Goal: Task Accomplishment & Management: Use online tool/utility

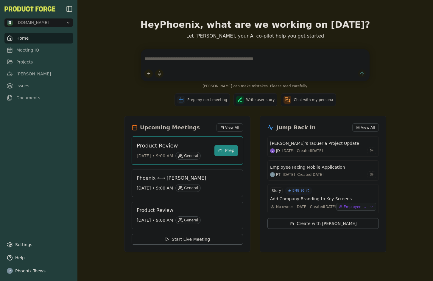
click at [143, 147] on h3 "Product Review" at bounding box center [173, 145] width 73 height 8
click at [93, 175] on div "Hey Phoenix , what are we working on today? Let Smith, your AI co-pilot help yo…" at bounding box center [255, 140] width 356 height 281
click at [133, 96] on div "Prep my next meeting Write user story Chat with my persona" at bounding box center [255, 99] width 262 height 13
click at [21, 46] on link "Meeting IQ" at bounding box center [38, 50] width 68 height 11
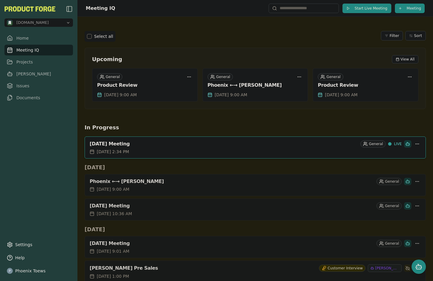
click at [349, 7] on button "Start Live Meeting" at bounding box center [366, 9] width 49 height 10
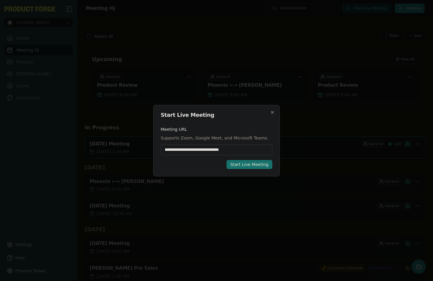
type input "**********"
click at [251, 164] on div "Start Live Meeting" at bounding box center [249, 164] width 38 height 6
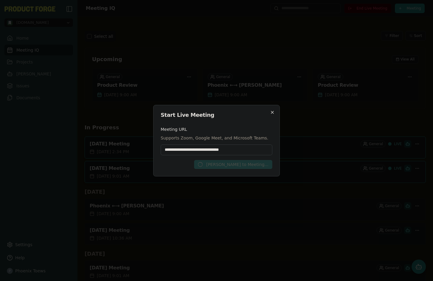
click at [274, 112] on icon "button" at bounding box center [272, 112] width 5 height 5
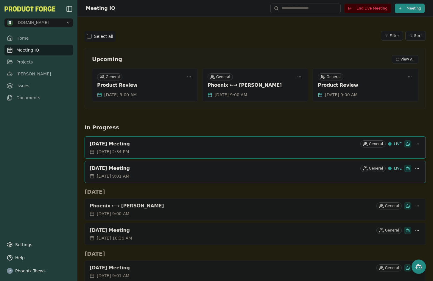
click at [276, 147] on div "October 14, 2025 Meeting General LIVE" at bounding box center [255, 143] width 341 height 12
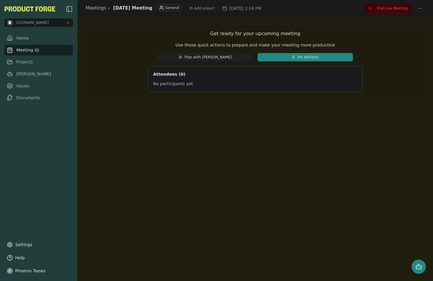
click at [388, 8] on span "End Live Meeting" at bounding box center [392, 8] width 31 height 5
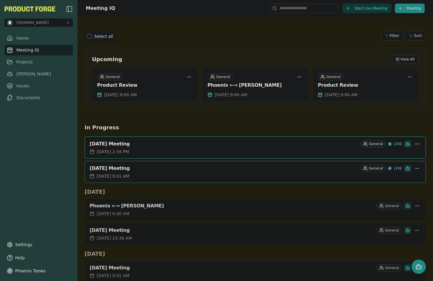
click at [412, 144] on html "[DOMAIN_NAME] Home Meeting IQ Projects [PERSON_NAME] Issues Documents Settings …" at bounding box center [216, 140] width 433 height 281
click at [313, 113] on html "[DOMAIN_NAME] Home Meeting IQ Projects [PERSON_NAME] Issues Documents Settings …" at bounding box center [216, 140] width 433 height 281
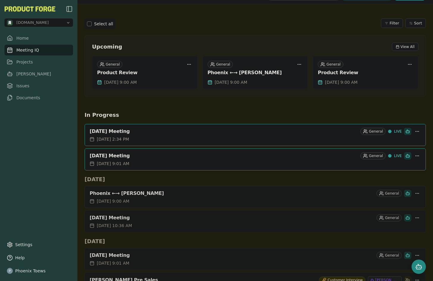
scroll to position [43, 0]
